Goal: Information Seeking & Learning: Learn about a topic

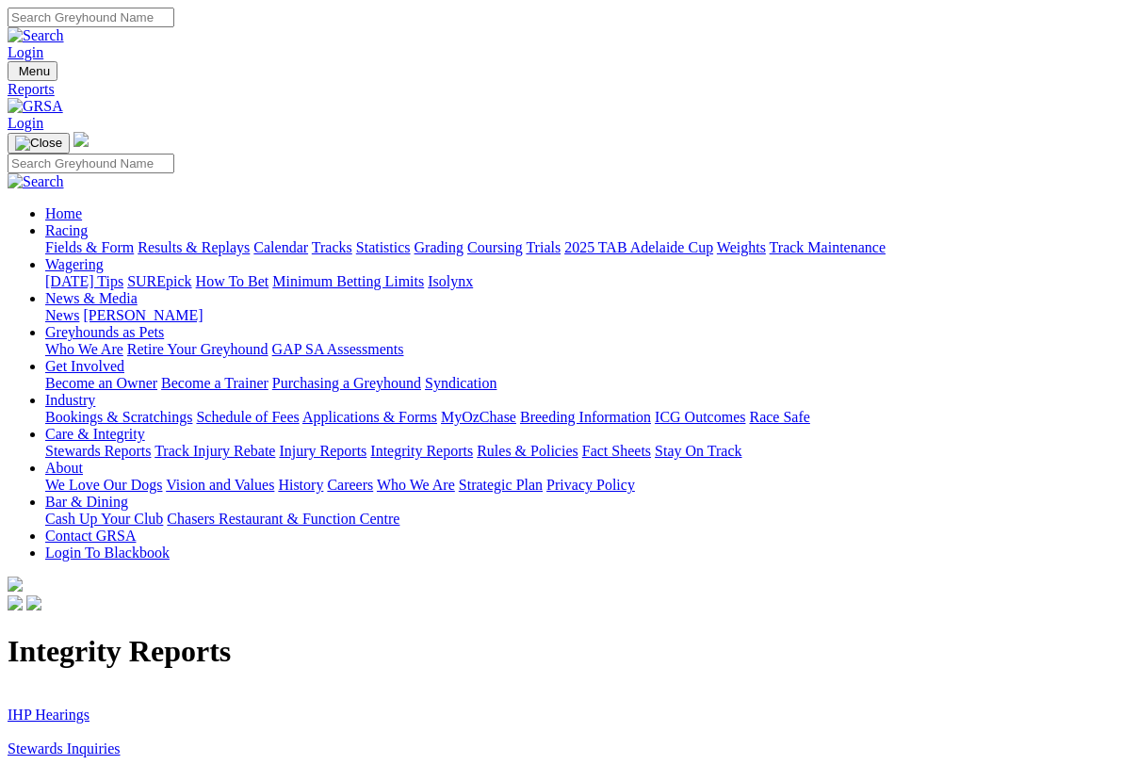
scroll to position [10, 0]
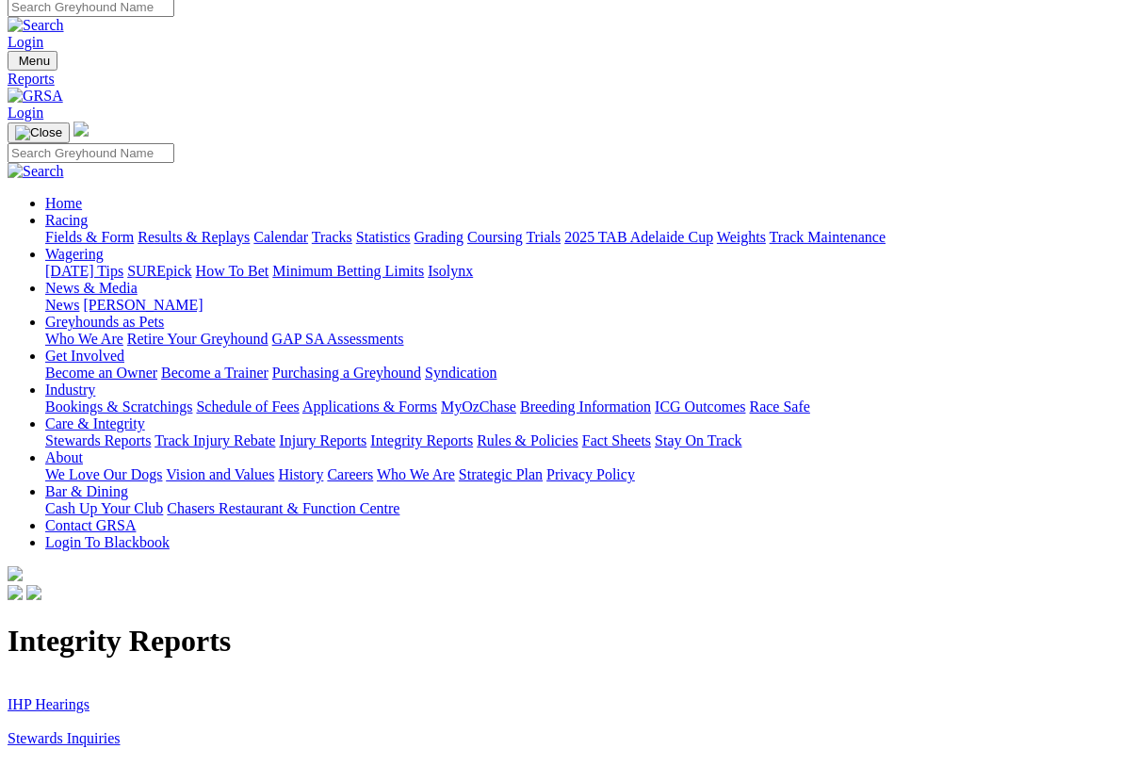
click at [41, 730] on link "Stewards Inquiries" at bounding box center [64, 738] width 113 height 16
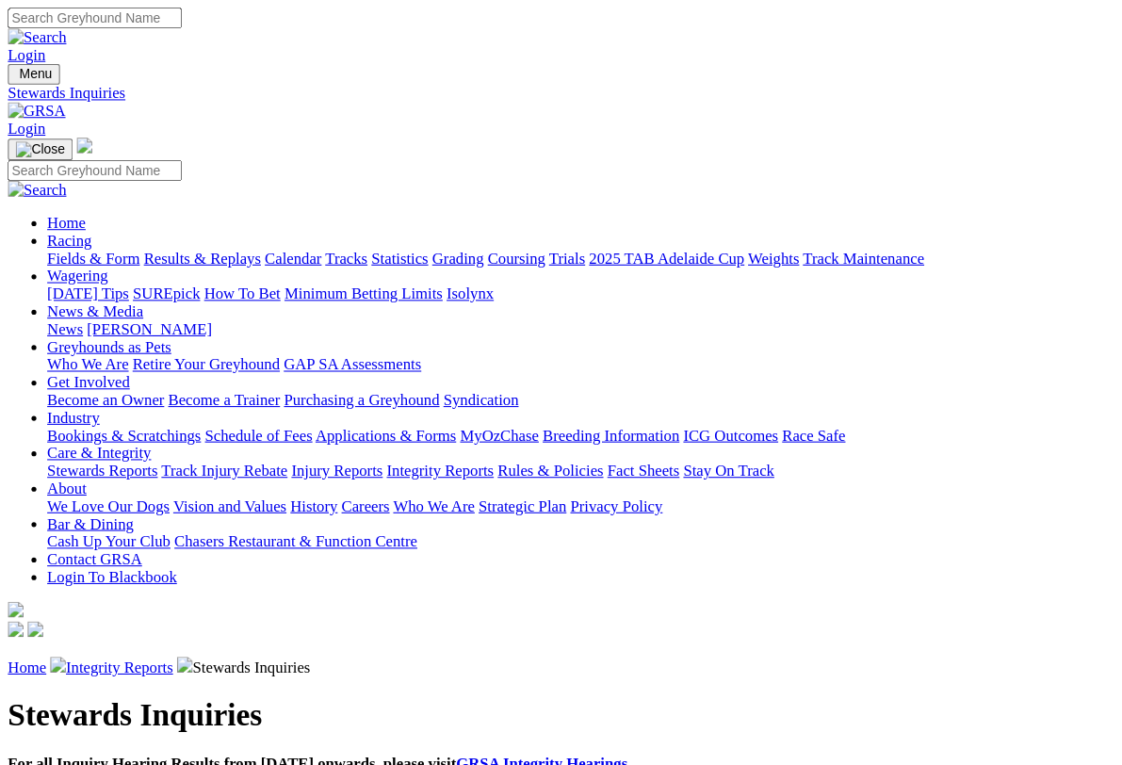
scroll to position [3, 0]
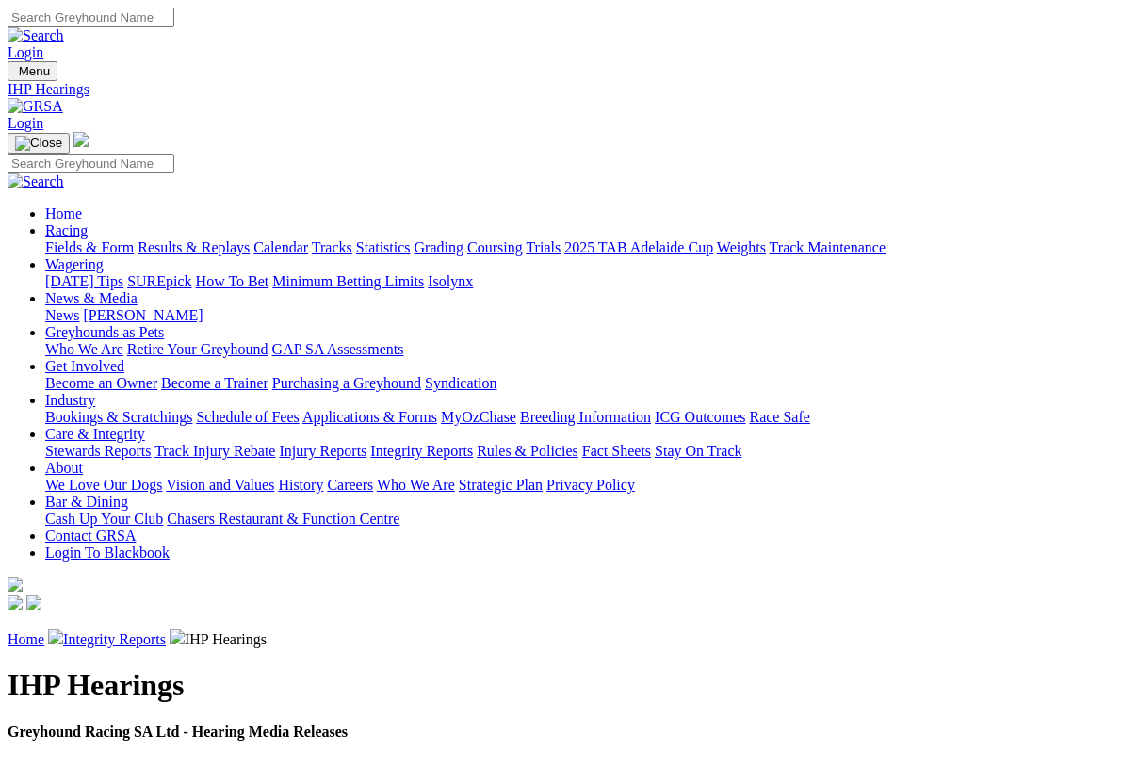
scroll to position [3, 0]
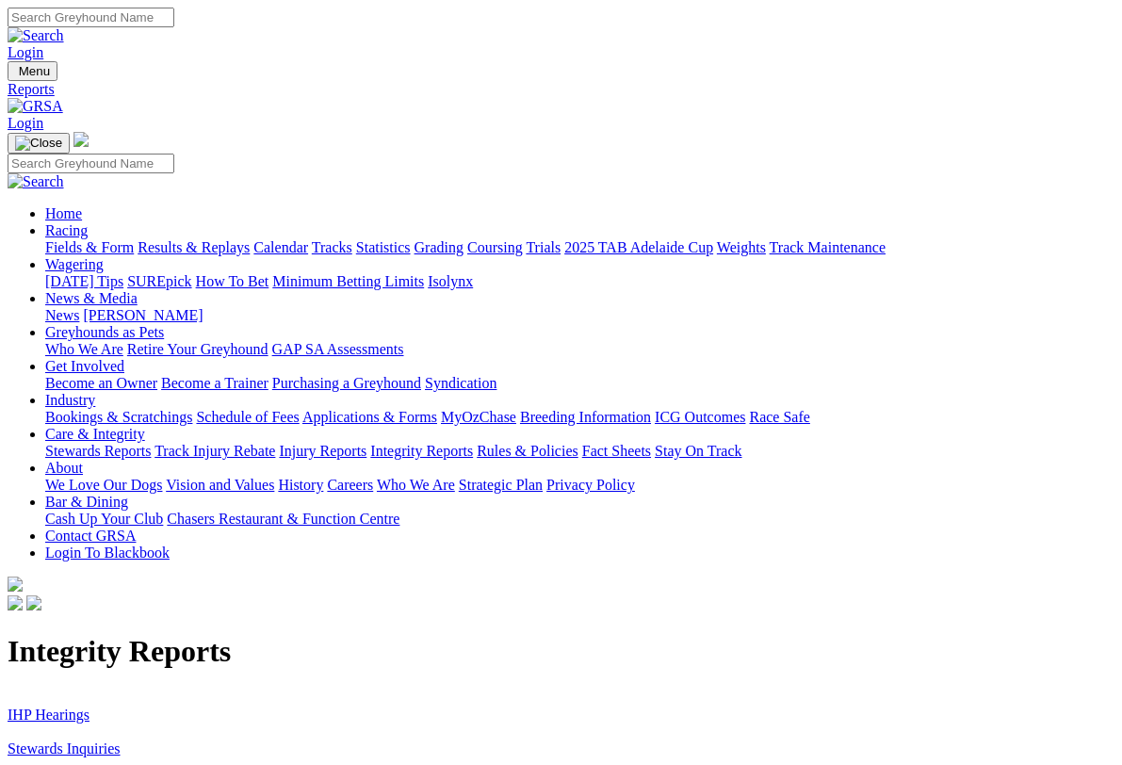
scroll to position [3, 0]
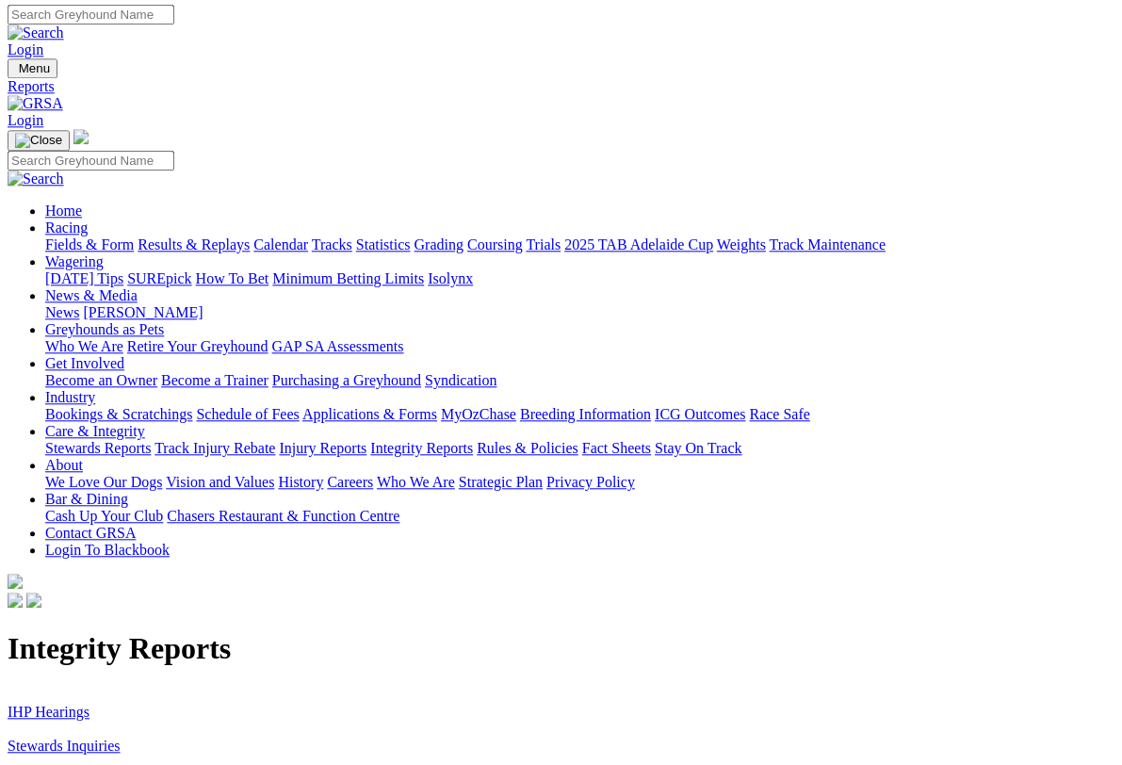
click at [88, 220] on link "Racing" at bounding box center [66, 228] width 42 height 16
click at [95, 236] on link "Fields & Form" at bounding box center [89, 244] width 89 height 16
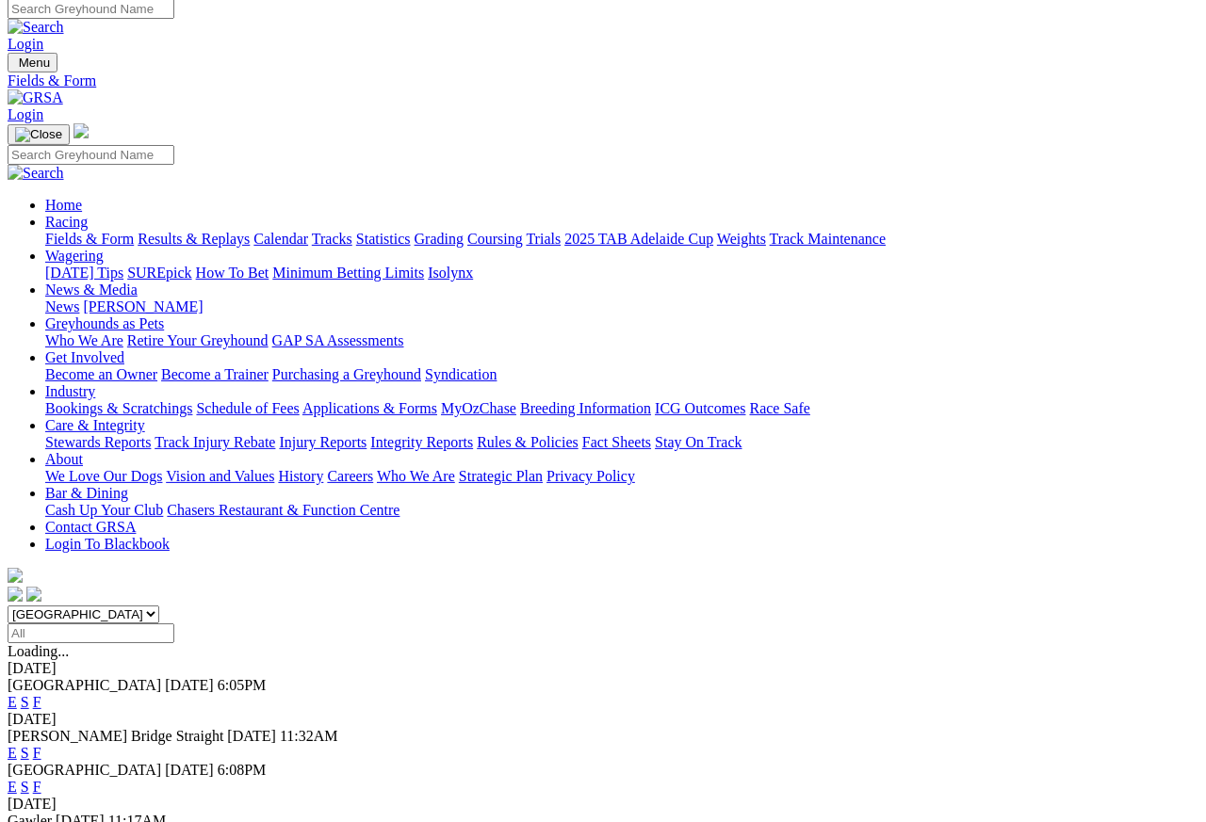
scroll to position [8, 0]
click at [41, 745] on link "F" at bounding box center [37, 753] width 8 height 16
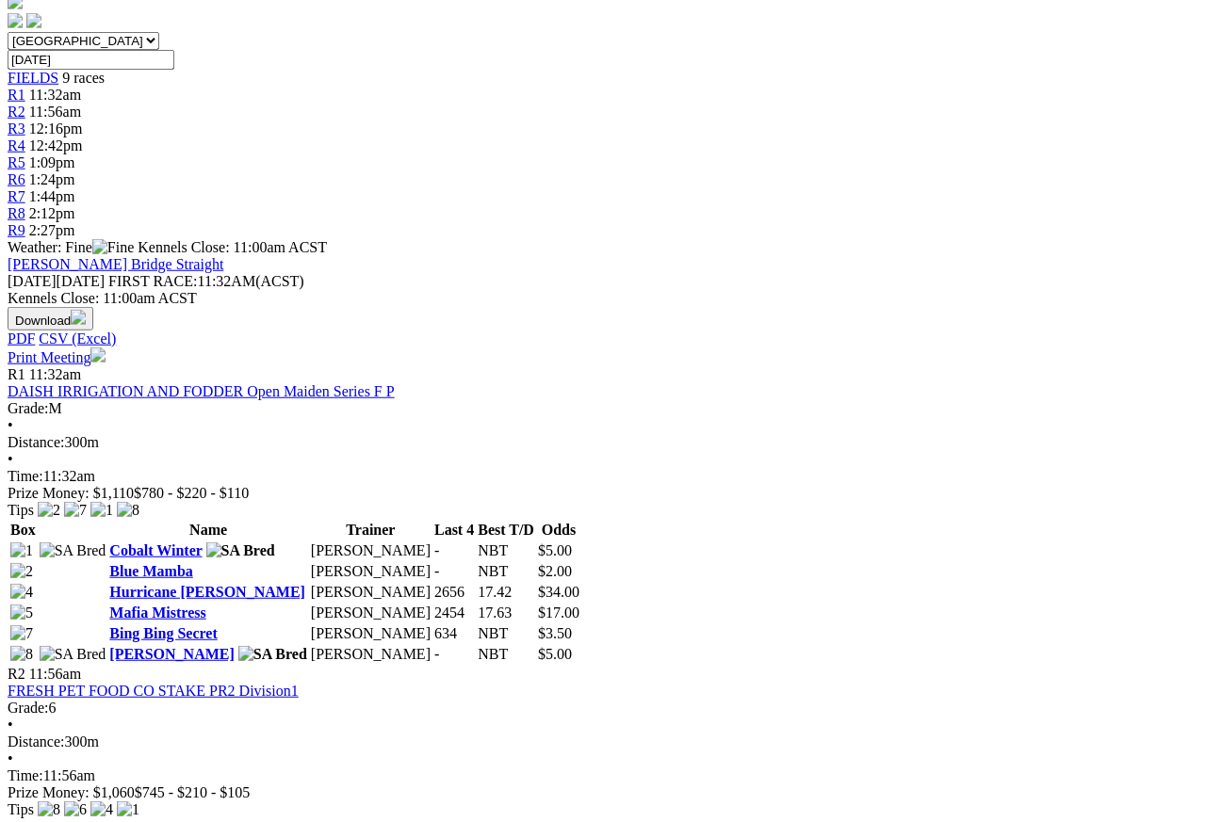
scroll to position [573, 0]
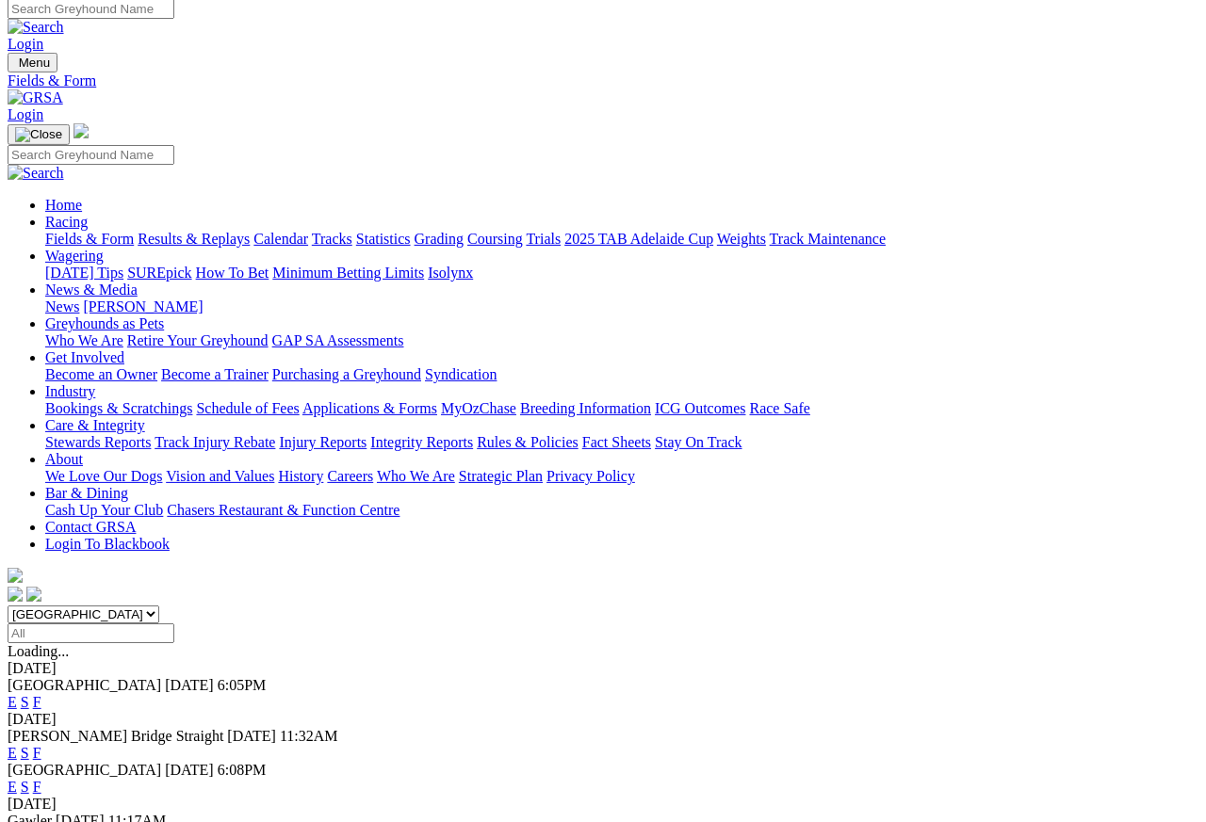
scroll to position [8, 0]
click at [41, 732] on link "F" at bounding box center [37, 838] width 8 height 16
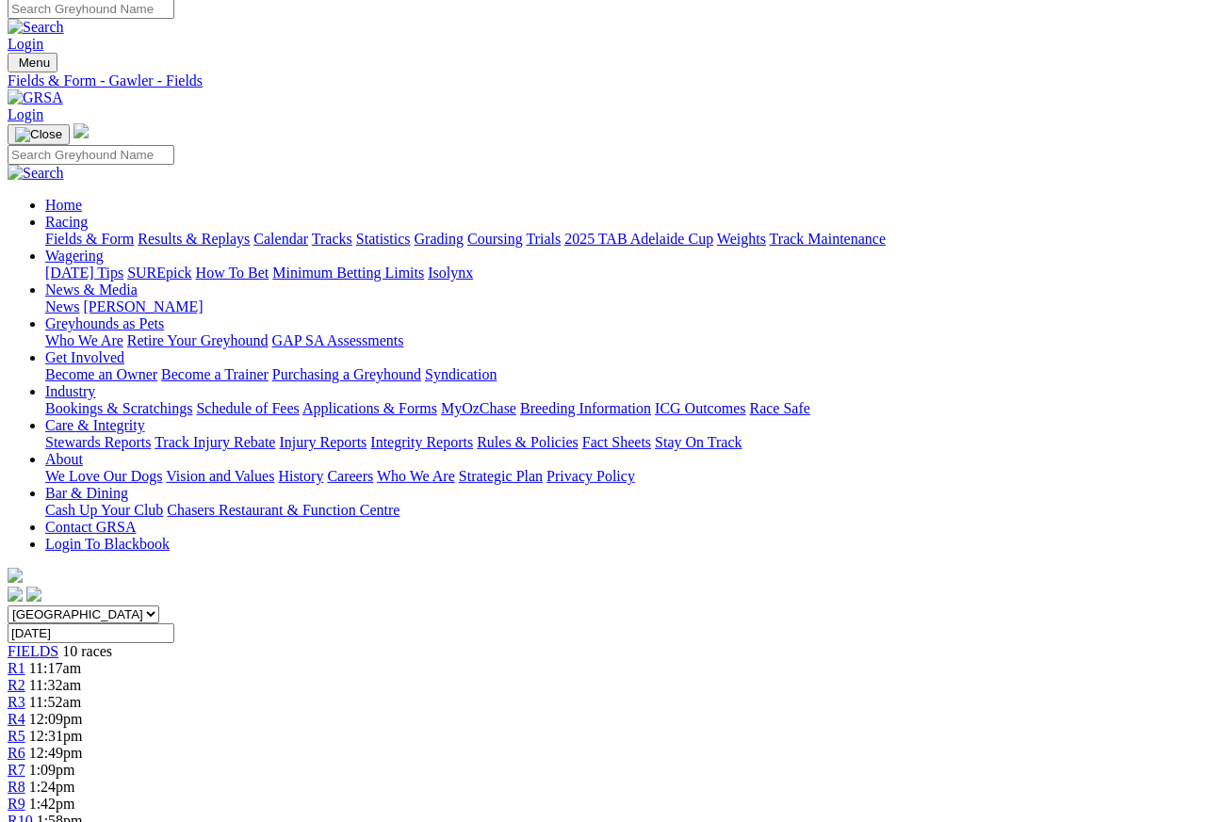
scroll to position [8, 0]
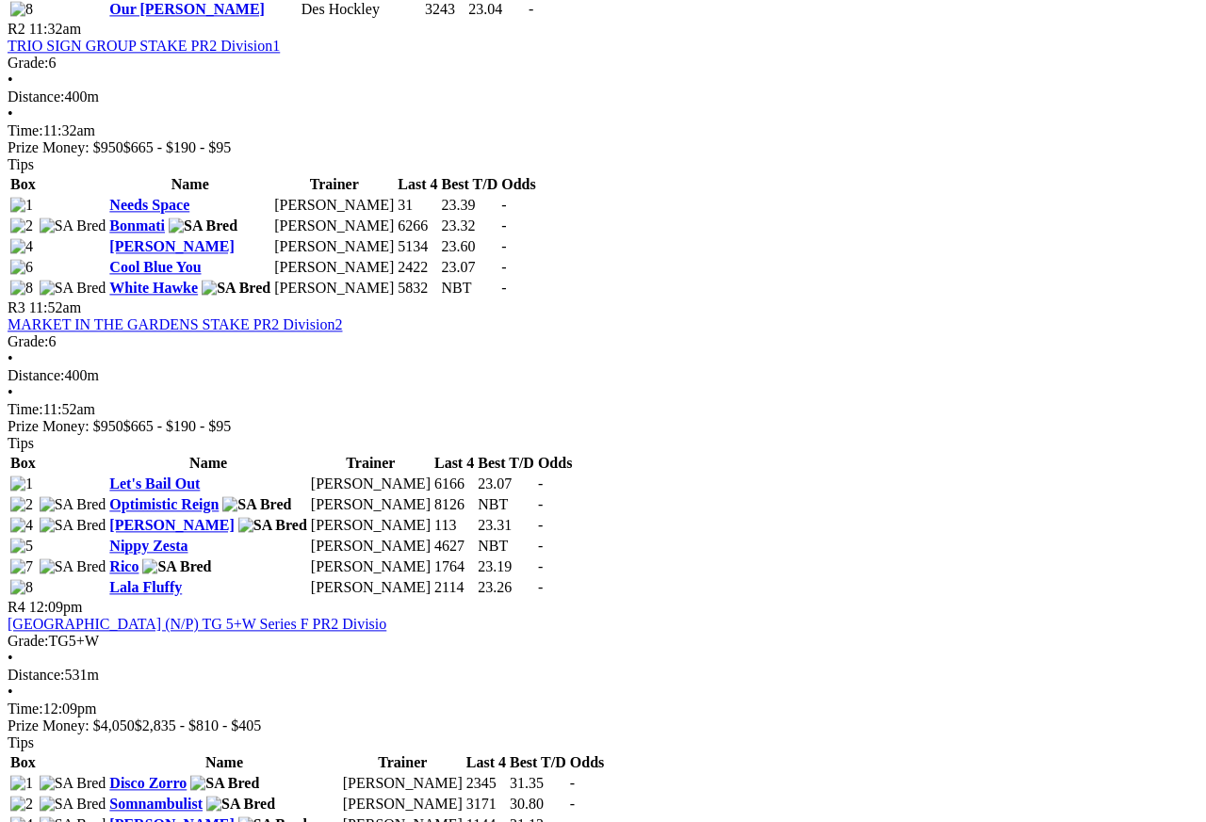
scroll to position [1224, 0]
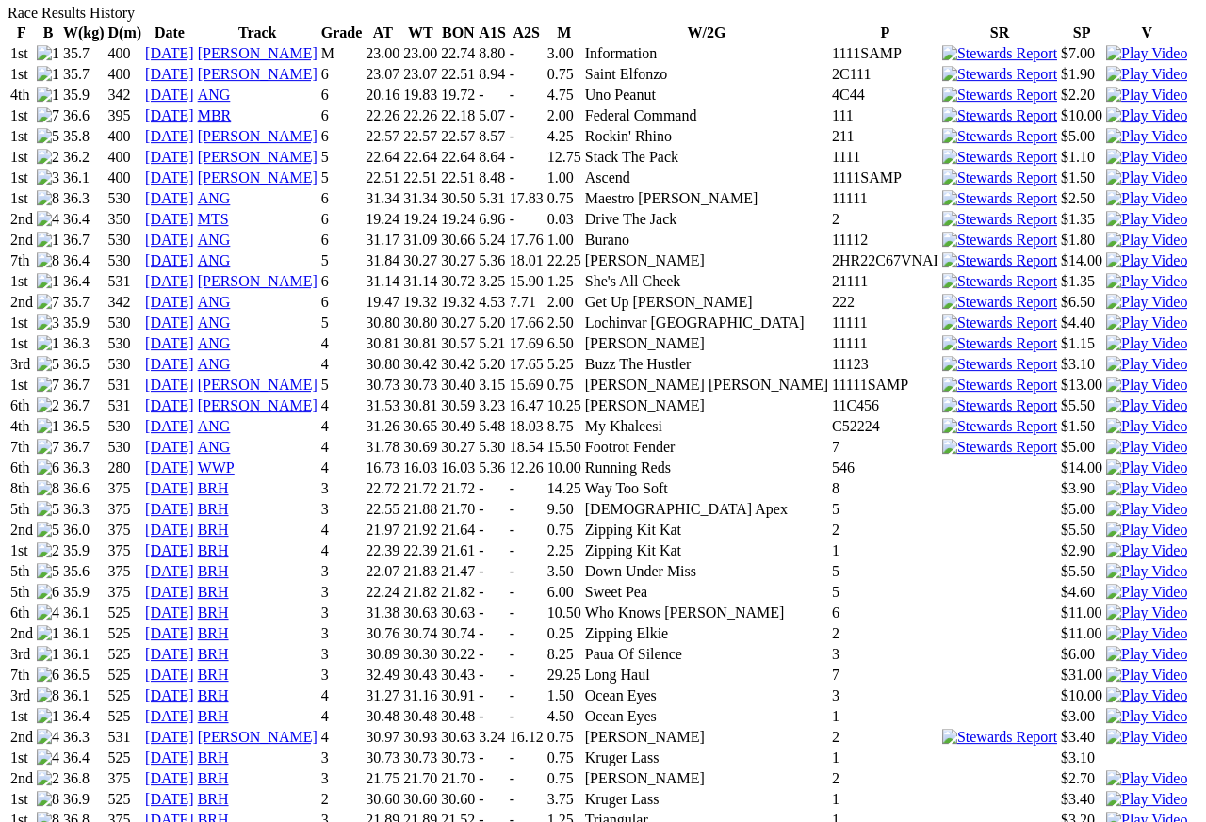
scroll to position [1367, 0]
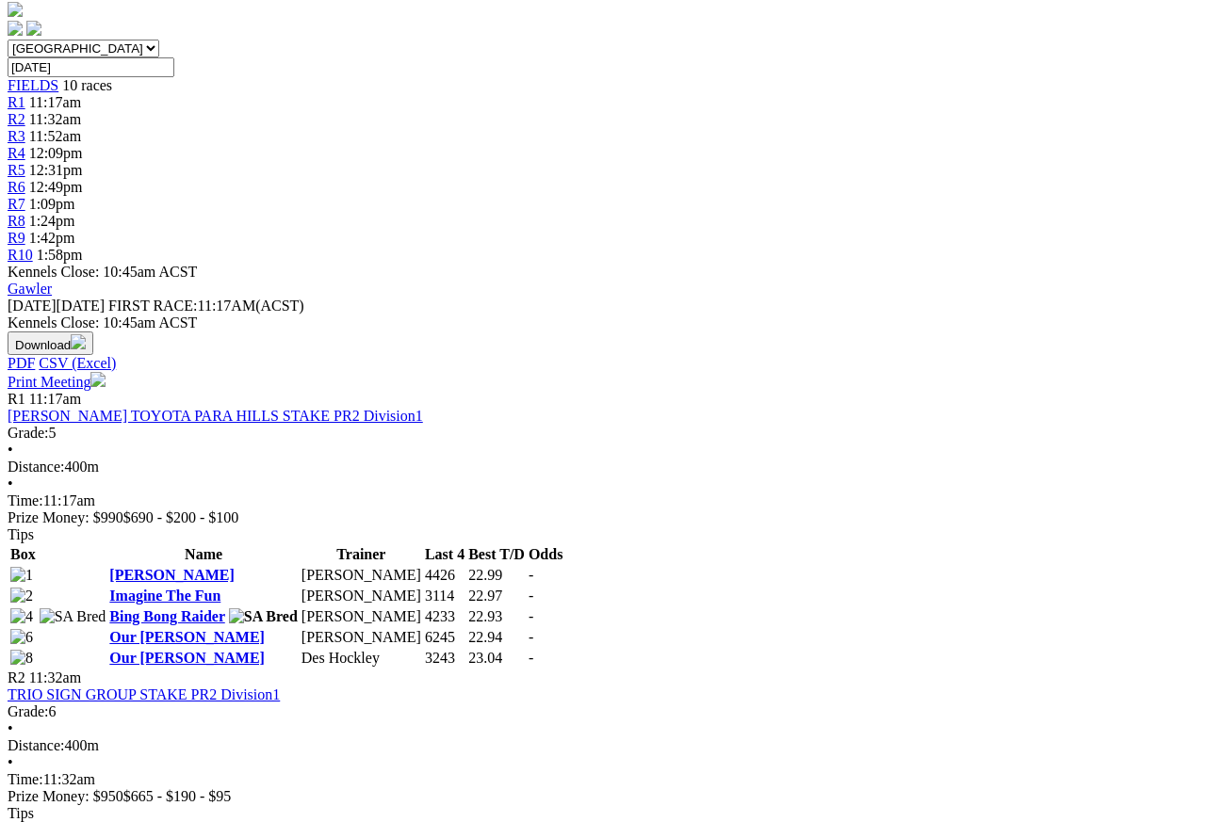
scroll to position [565, 0]
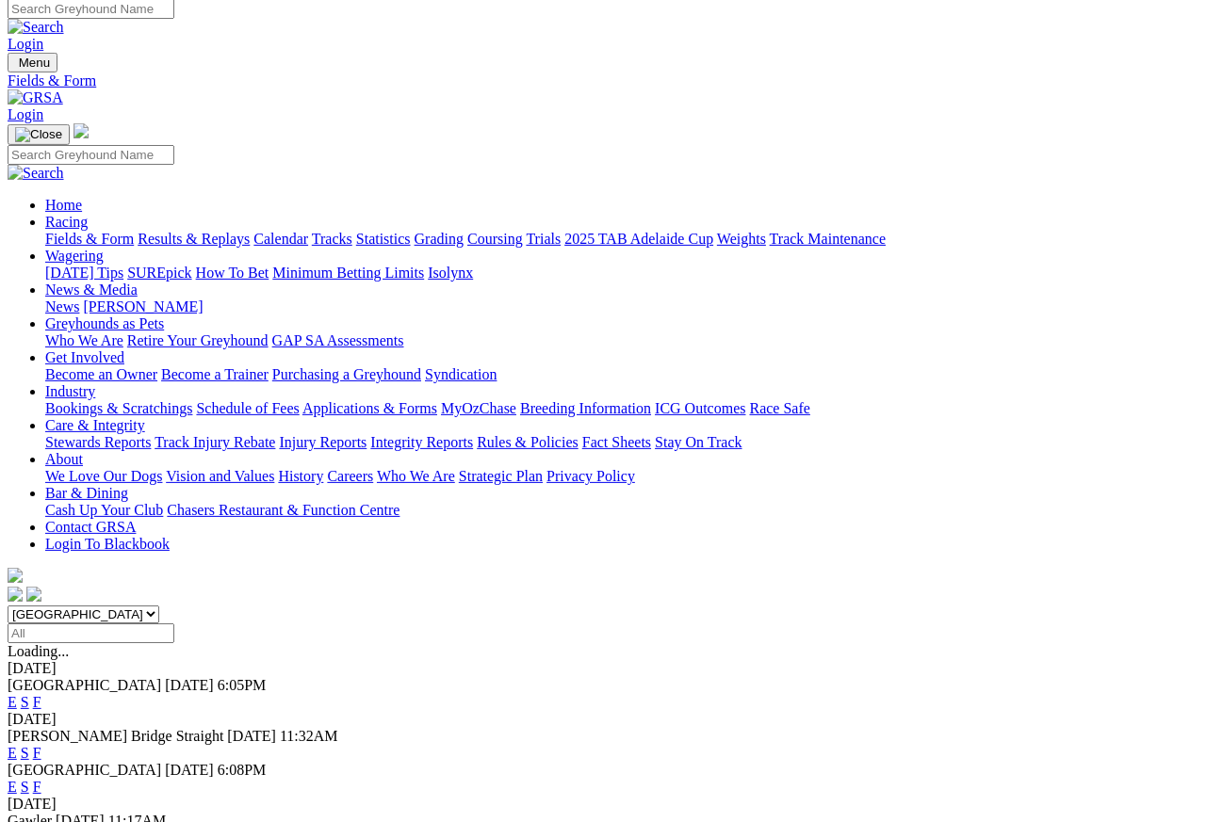
scroll to position [8, 0]
click at [242, 231] on link "Results & Replays" at bounding box center [194, 239] width 112 height 16
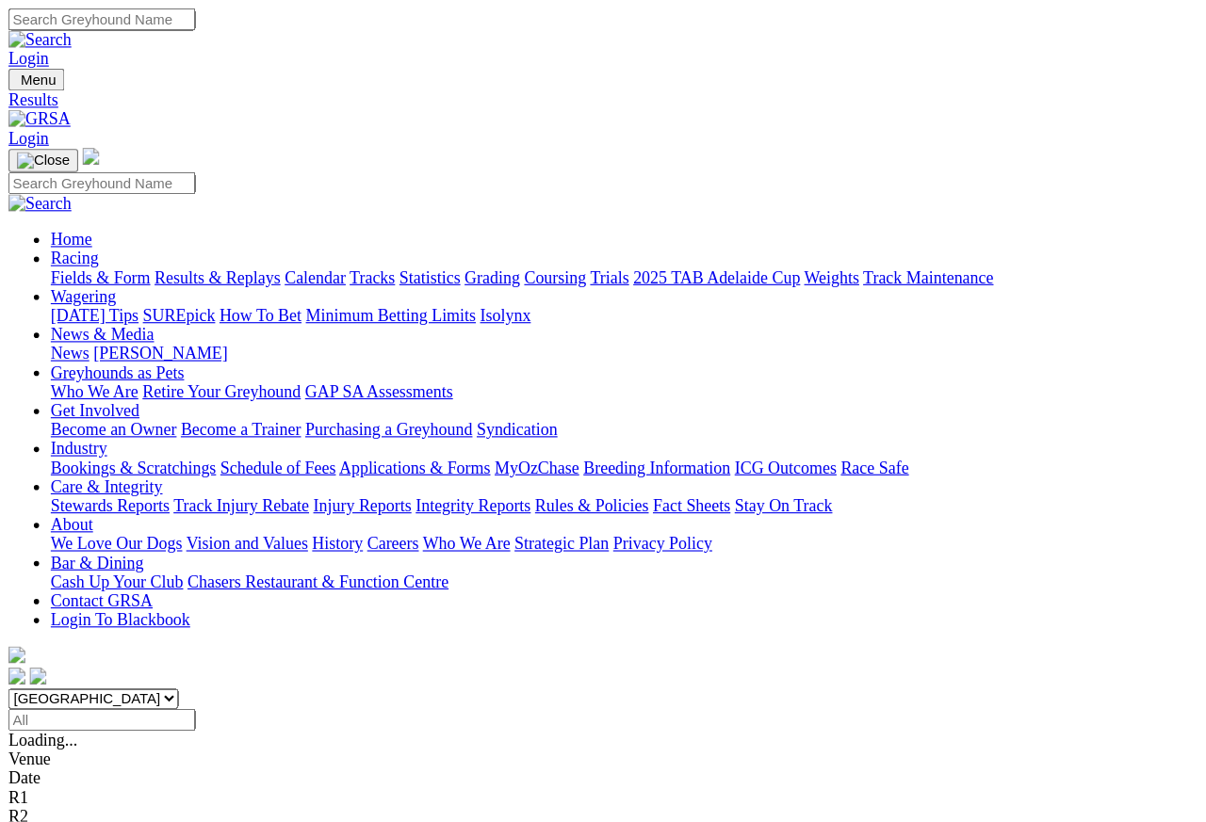
scroll to position [8, 0]
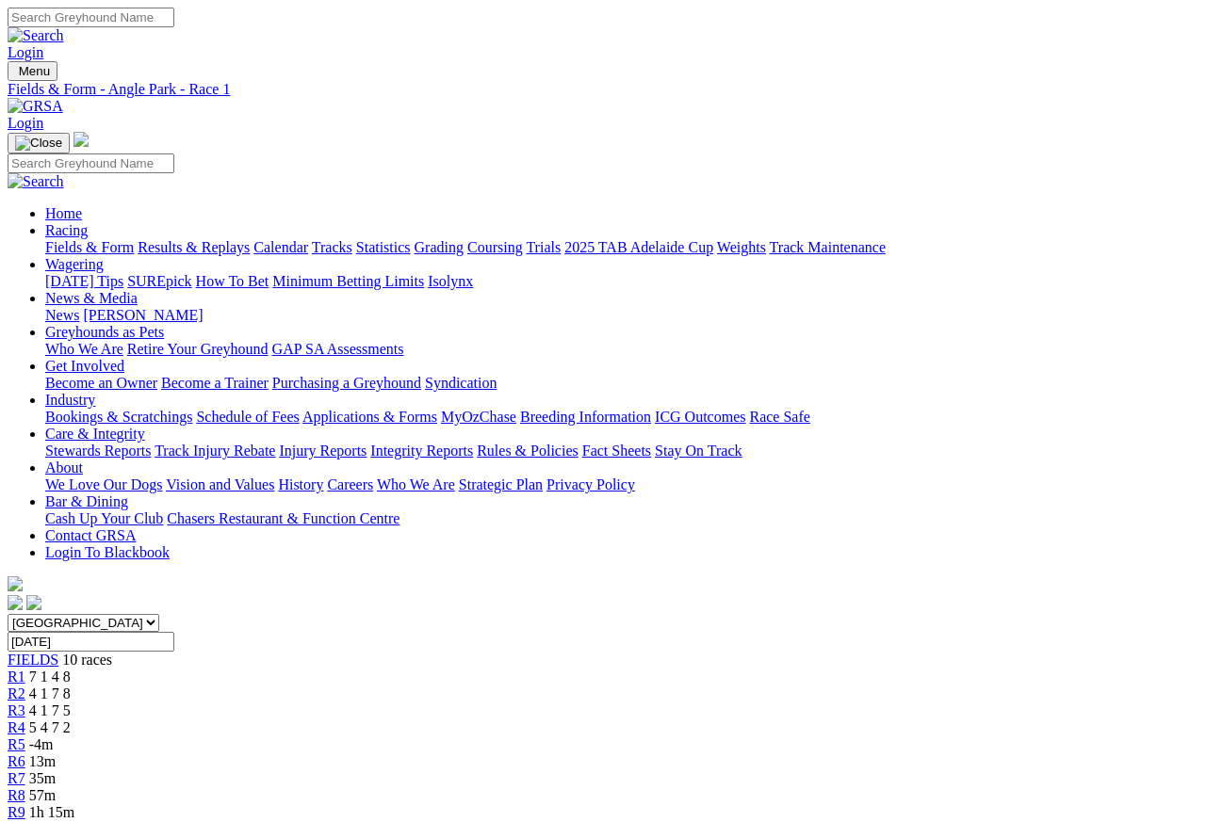
click at [25, 686] on link "R2" at bounding box center [17, 694] width 18 height 16
click at [25, 703] on span "R3" at bounding box center [17, 711] width 18 height 16
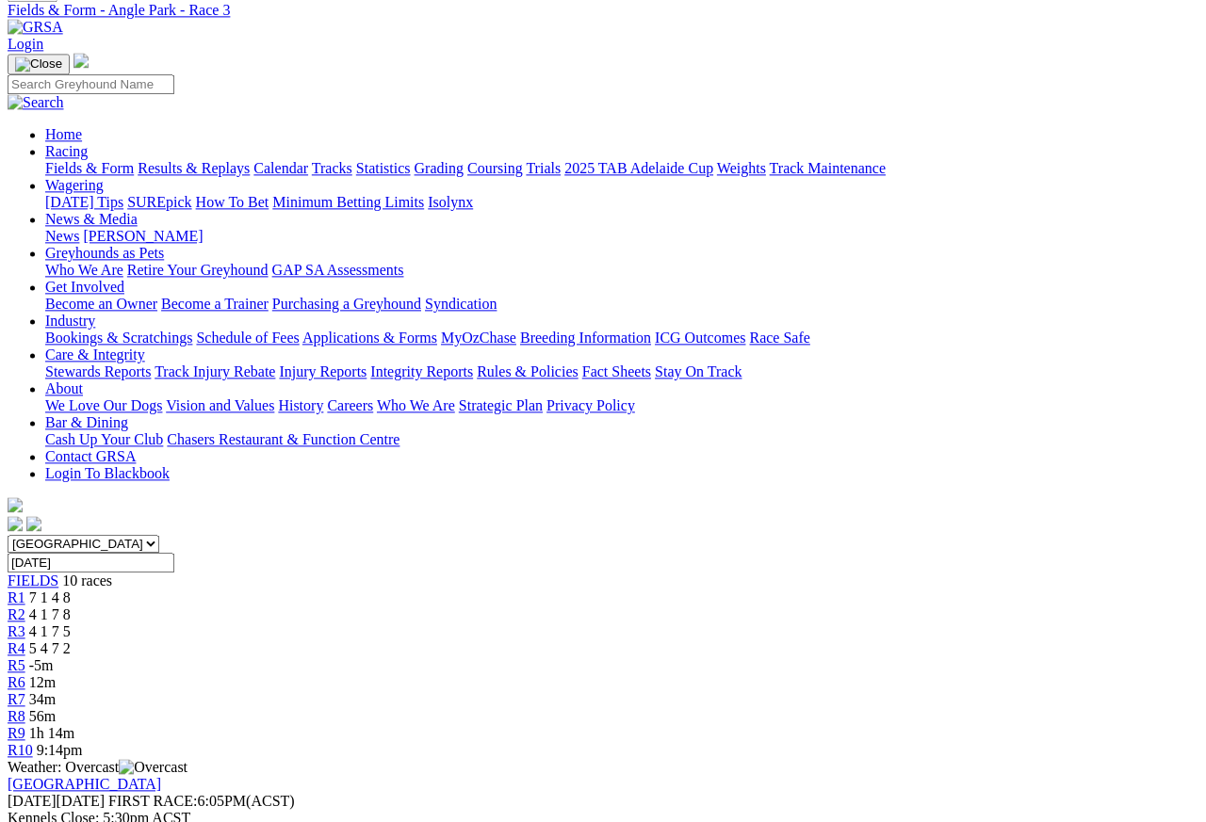
scroll to position [78, 0]
click at [25, 642] on span "R4" at bounding box center [17, 650] width 18 height 16
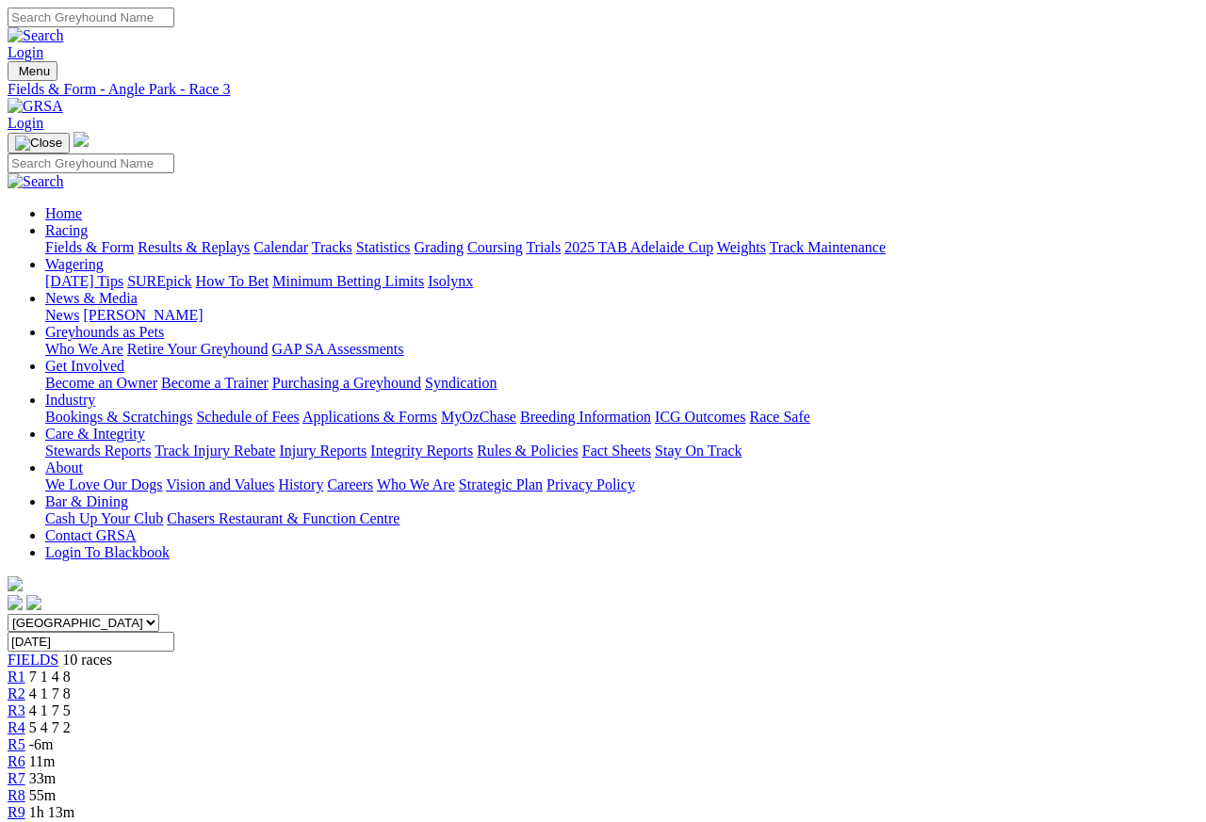
scroll to position [8, 0]
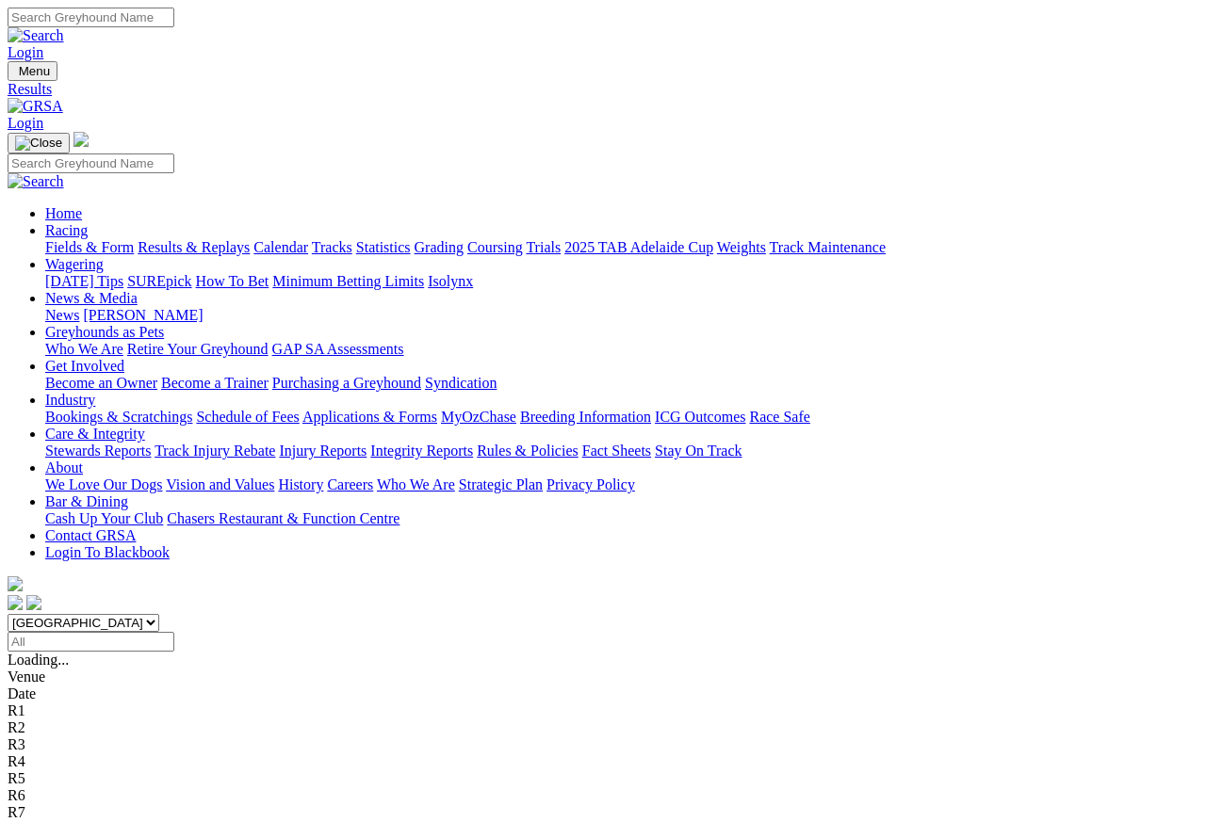
scroll to position [8, 0]
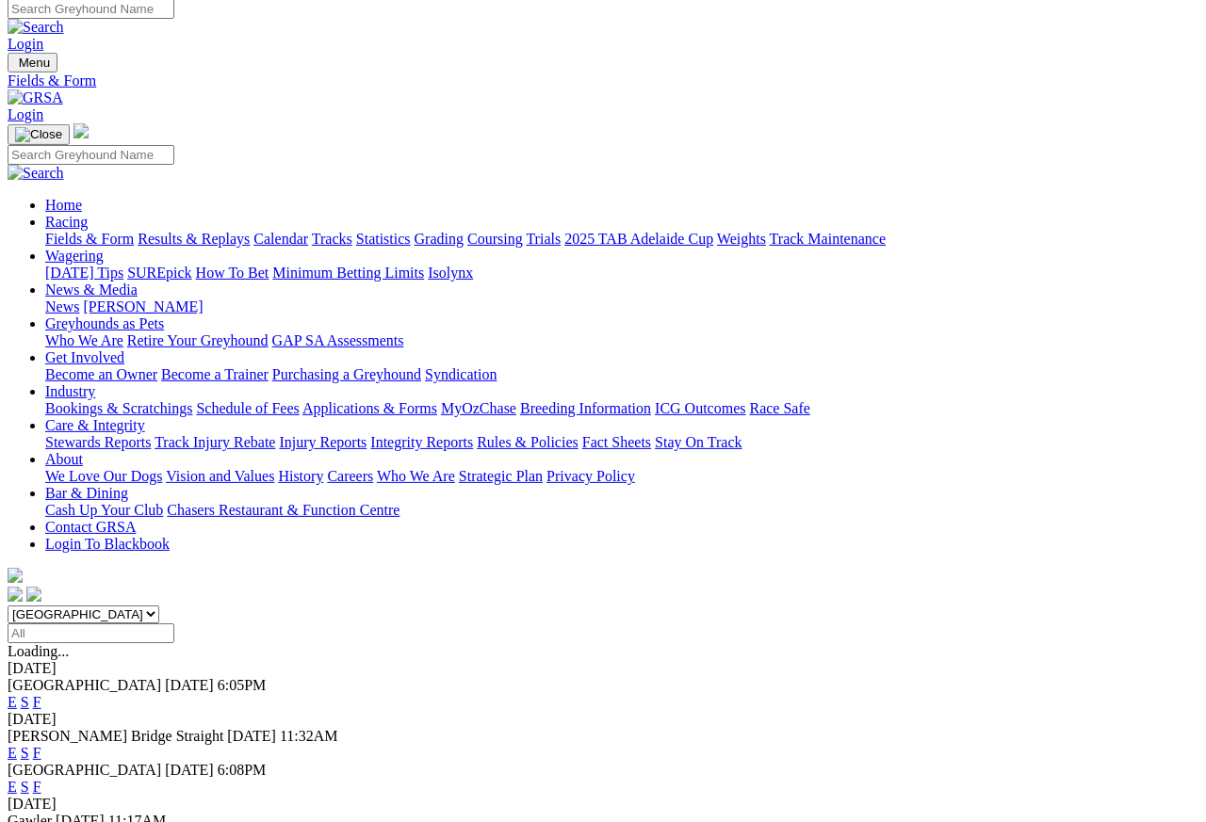
scroll to position [8, 0]
click at [41, 694] on link "F" at bounding box center [37, 702] width 8 height 16
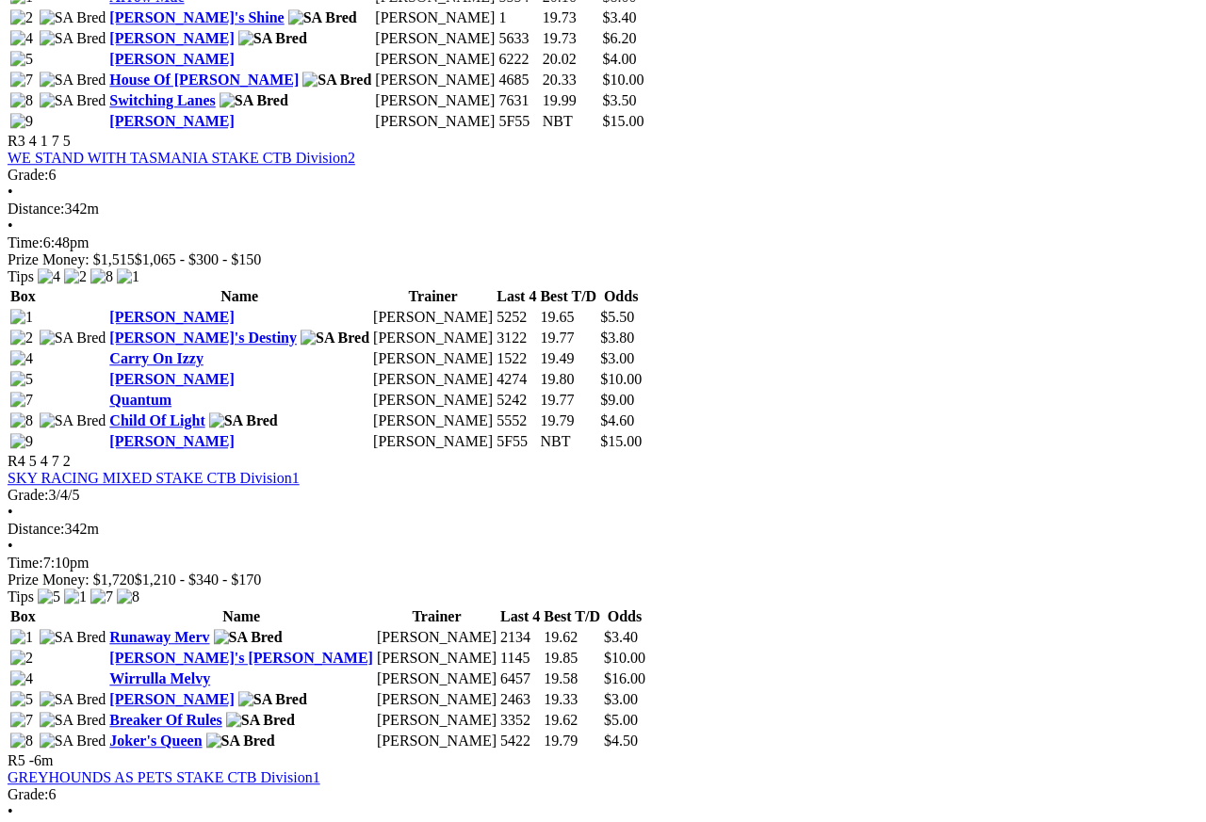
scroll to position [1491, 0]
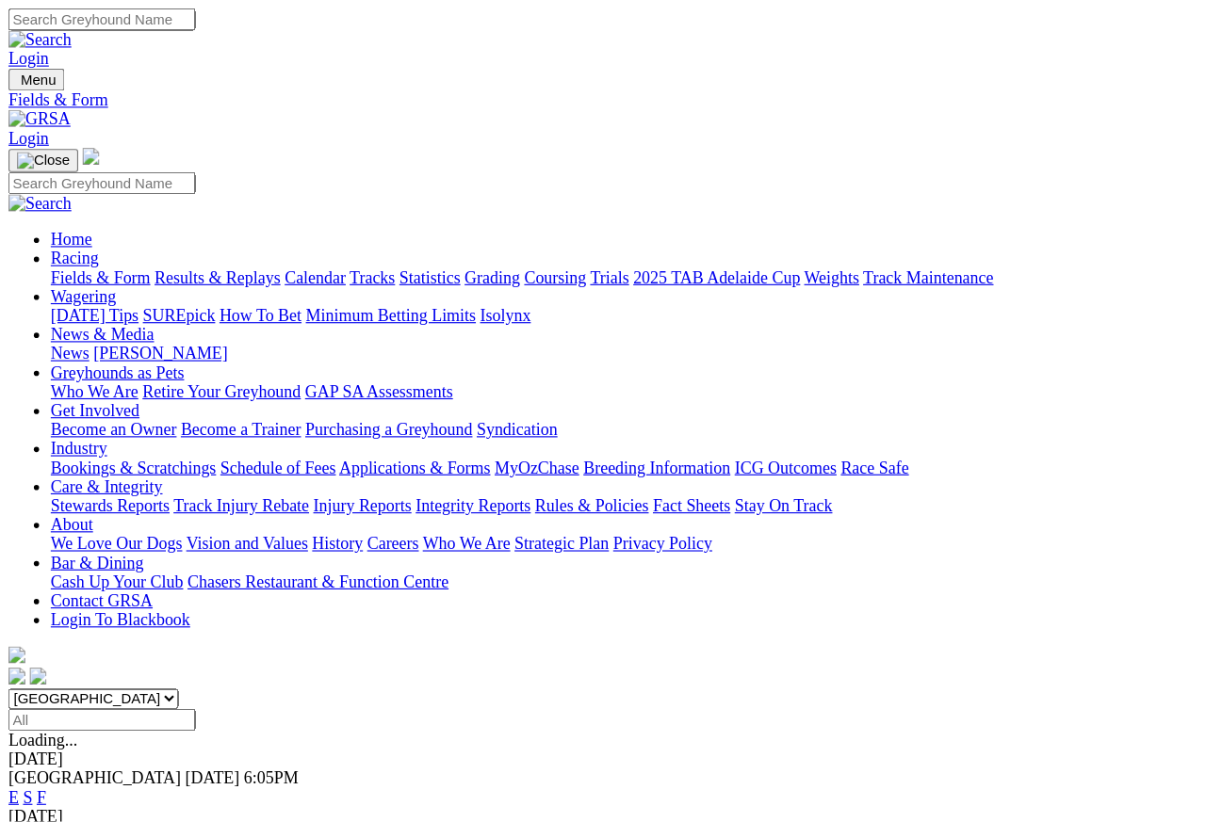
scroll to position [8, 0]
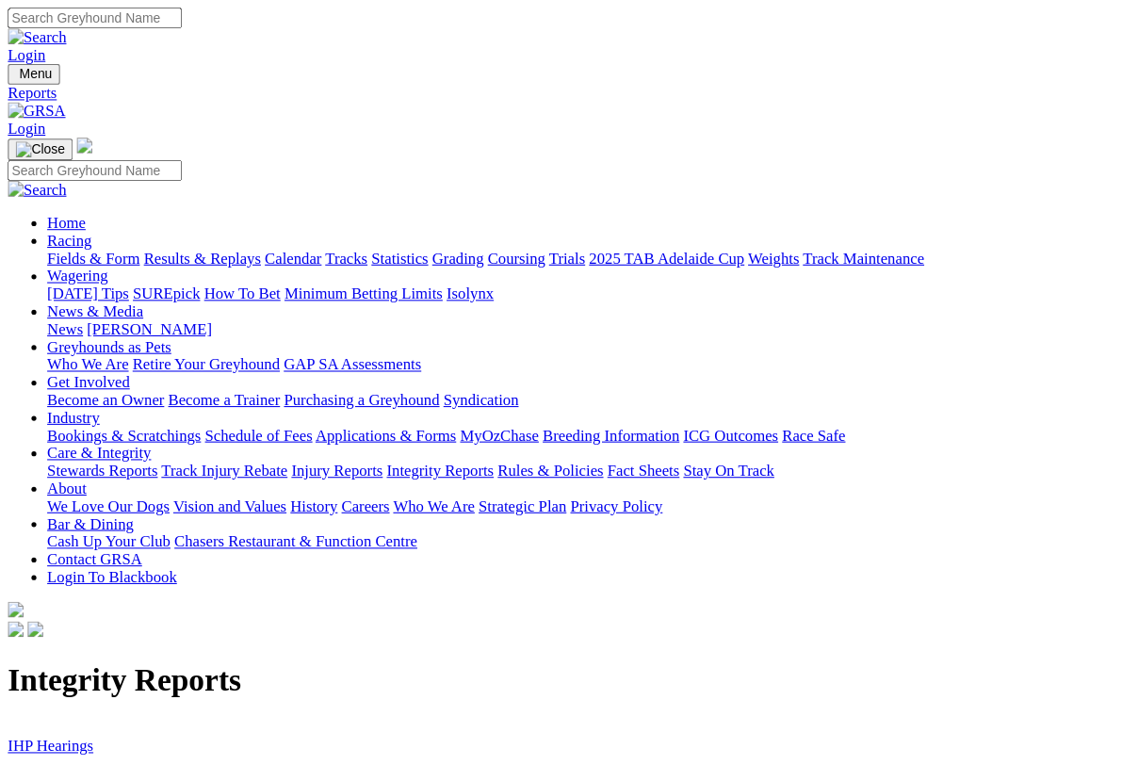
scroll to position [3, 0]
